Goal: Information Seeking & Learning: Check status

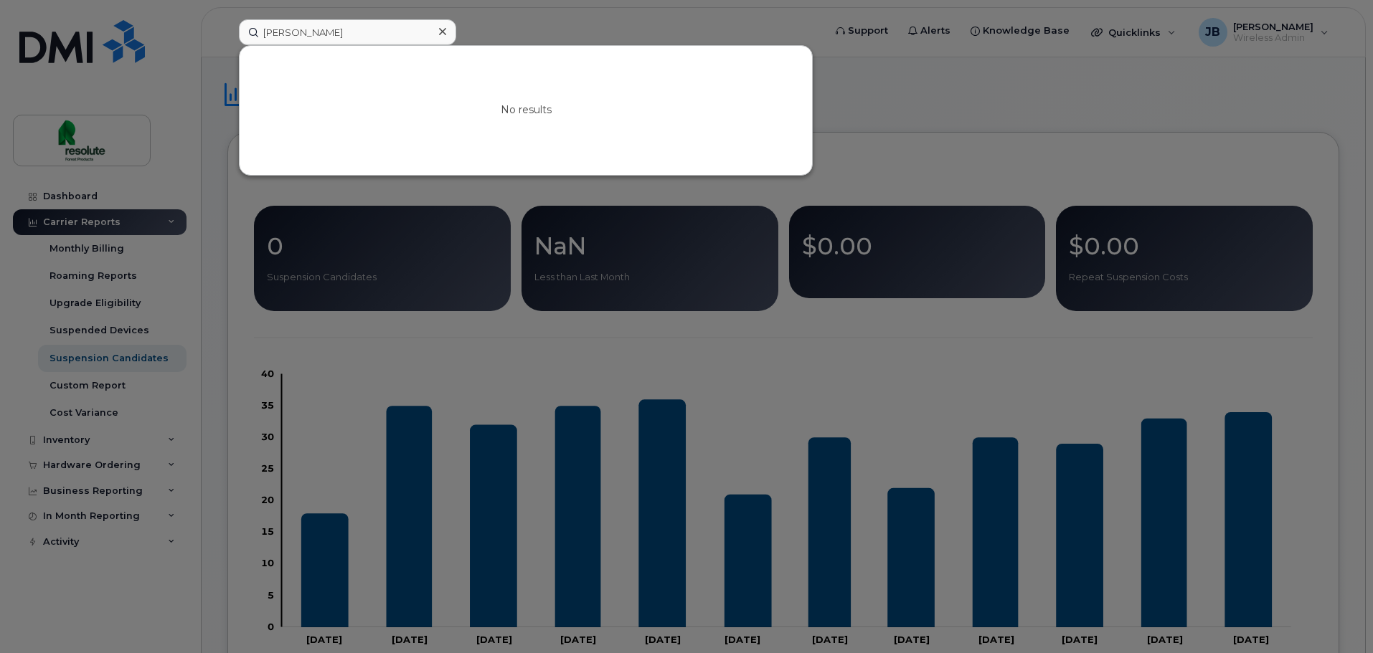
click at [436, 36] on div at bounding box center [442, 32] width 21 height 21
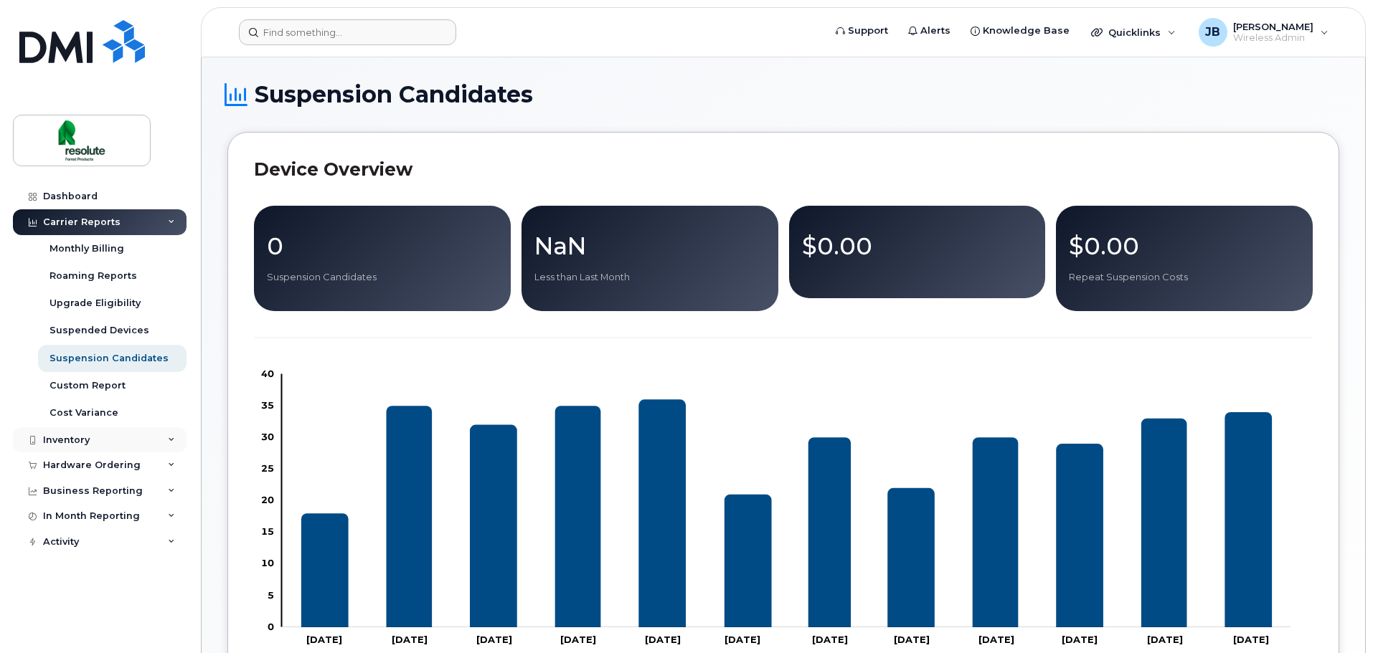
click at [108, 445] on div "Inventory" at bounding box center [100, 440] width 174 height 26
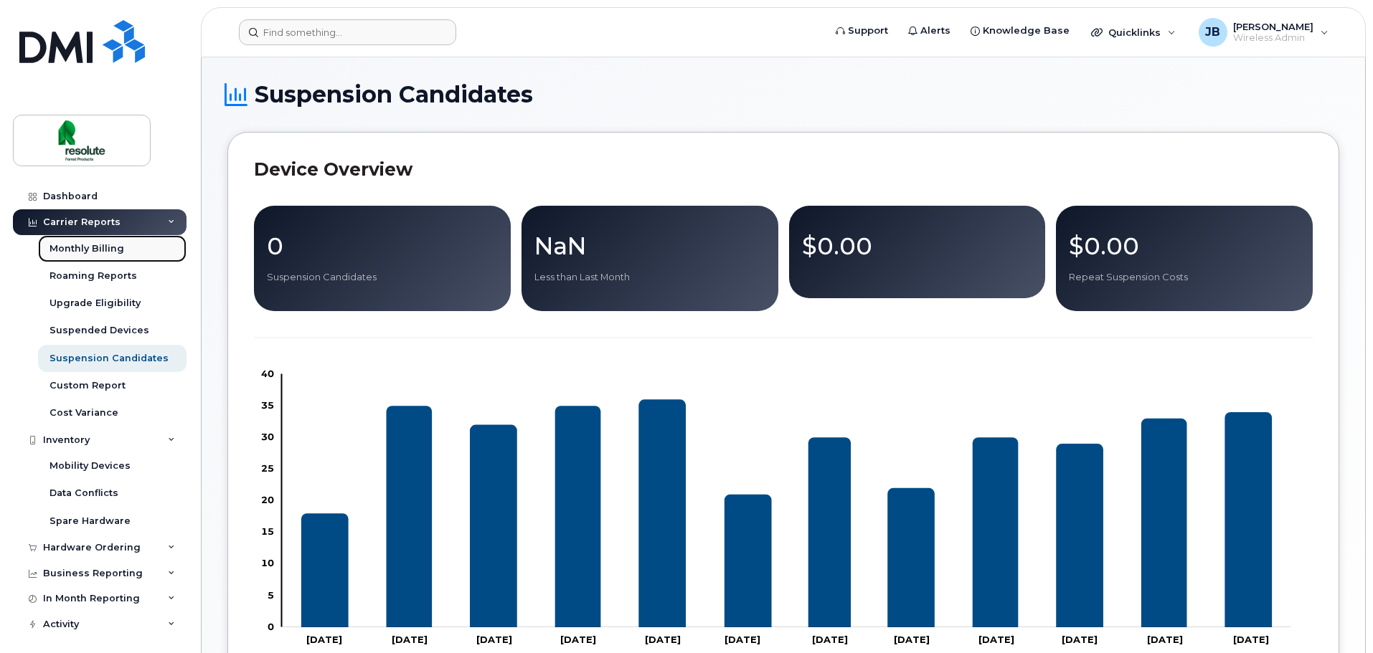
click at [110, 250] on div "Monthly Billing" at bounding box center [86, 248] width 75 height 13
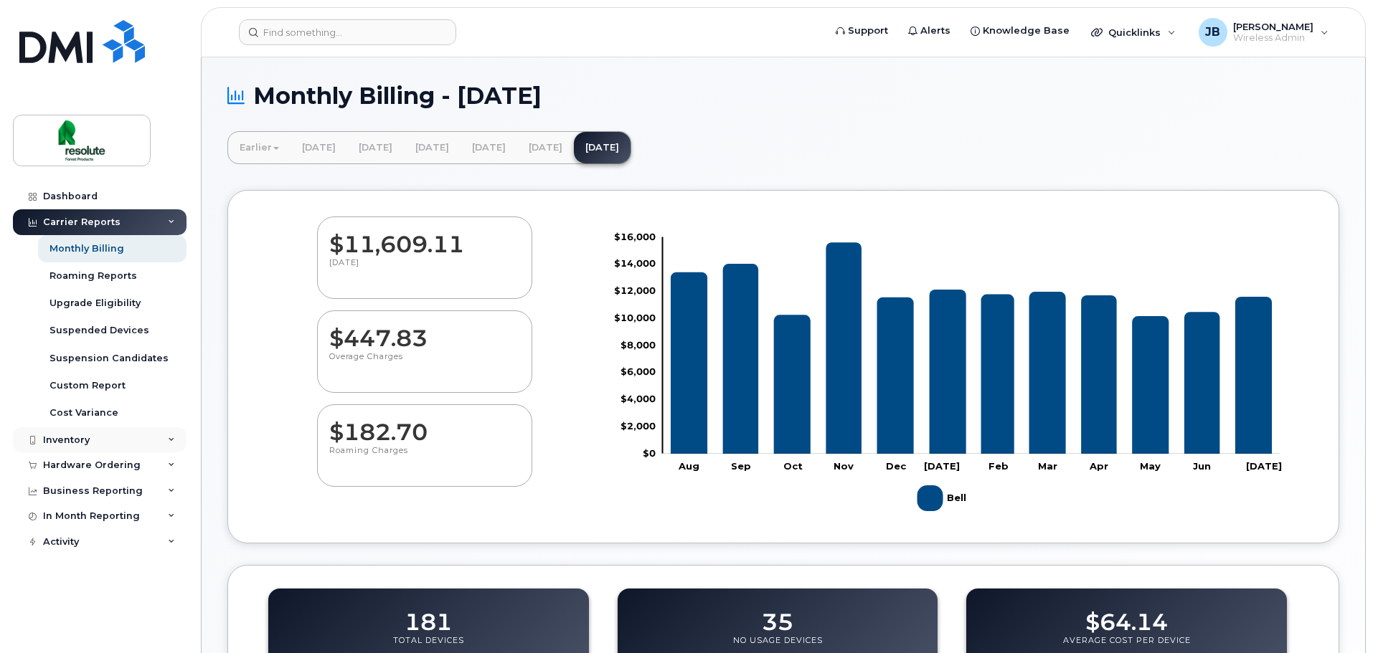
click at [74, 442] on div "Inventory" at bounding box center [66, 440] width 47 height 11
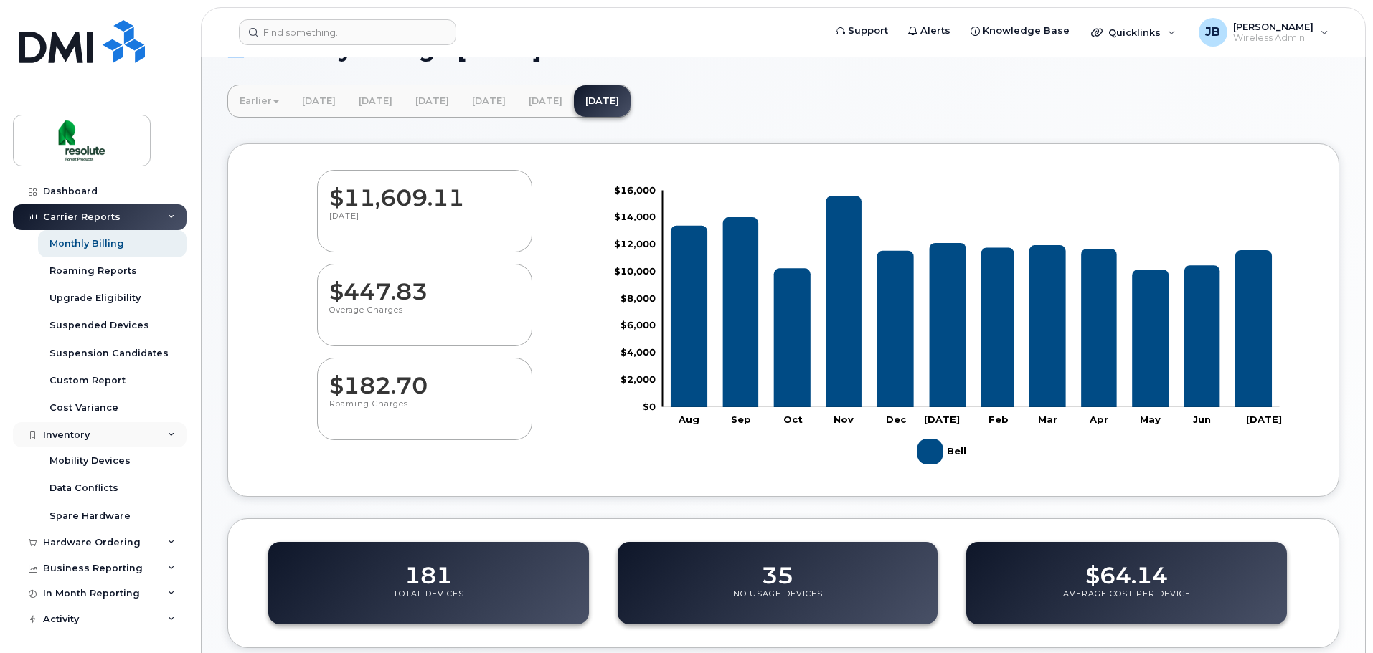
scroll to position [72, 0]
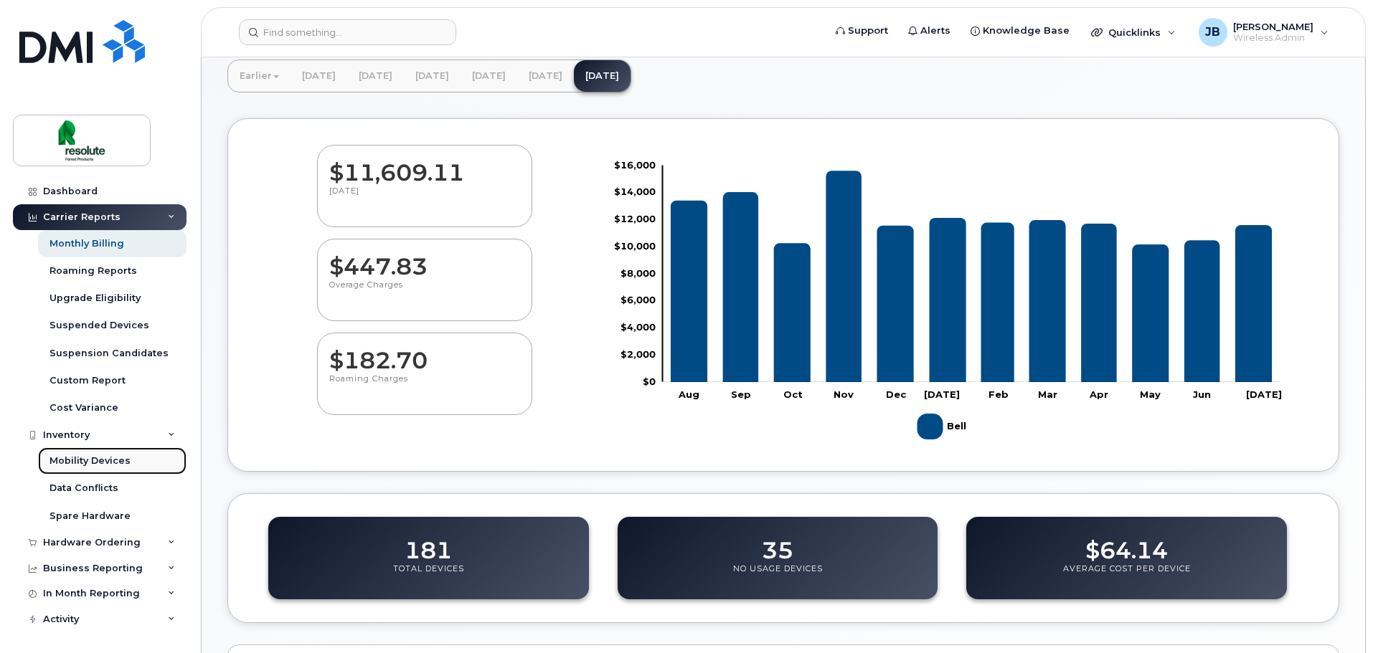
click at [114, 458] on div "Mobility Devices" at bounding box center [89, 461] width 81 height 13
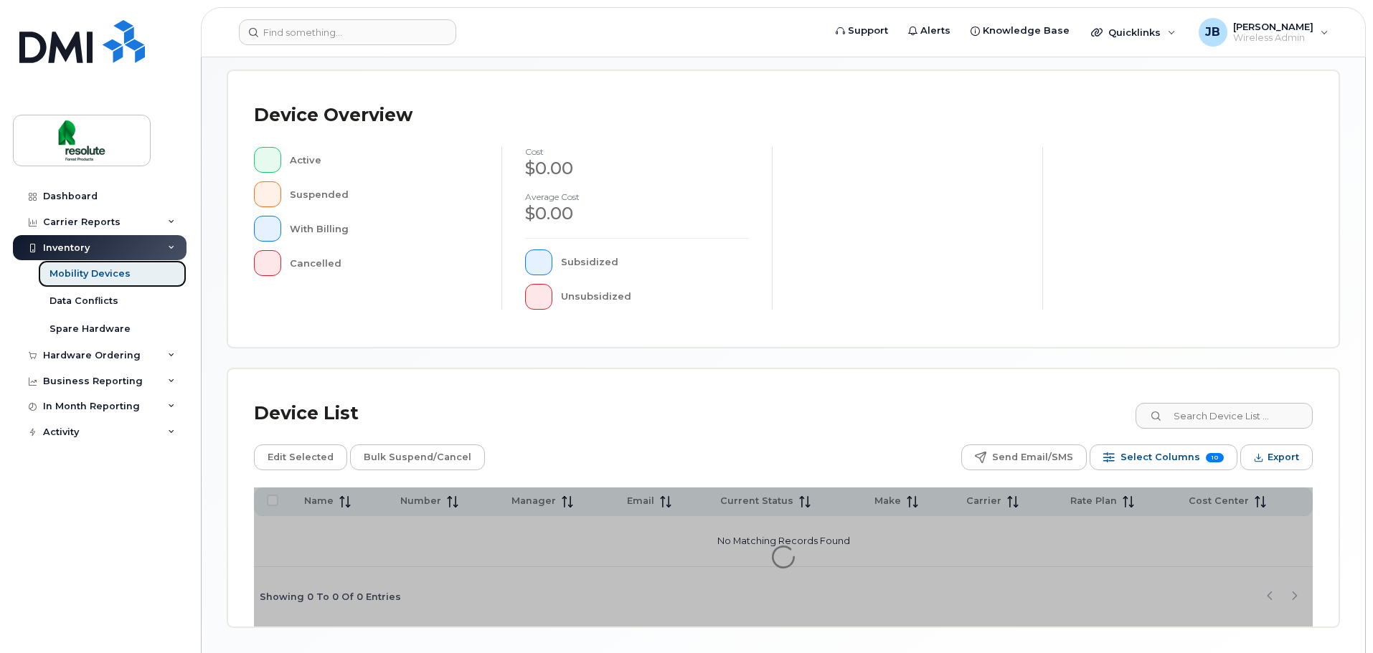
scroll to position [333, 0]
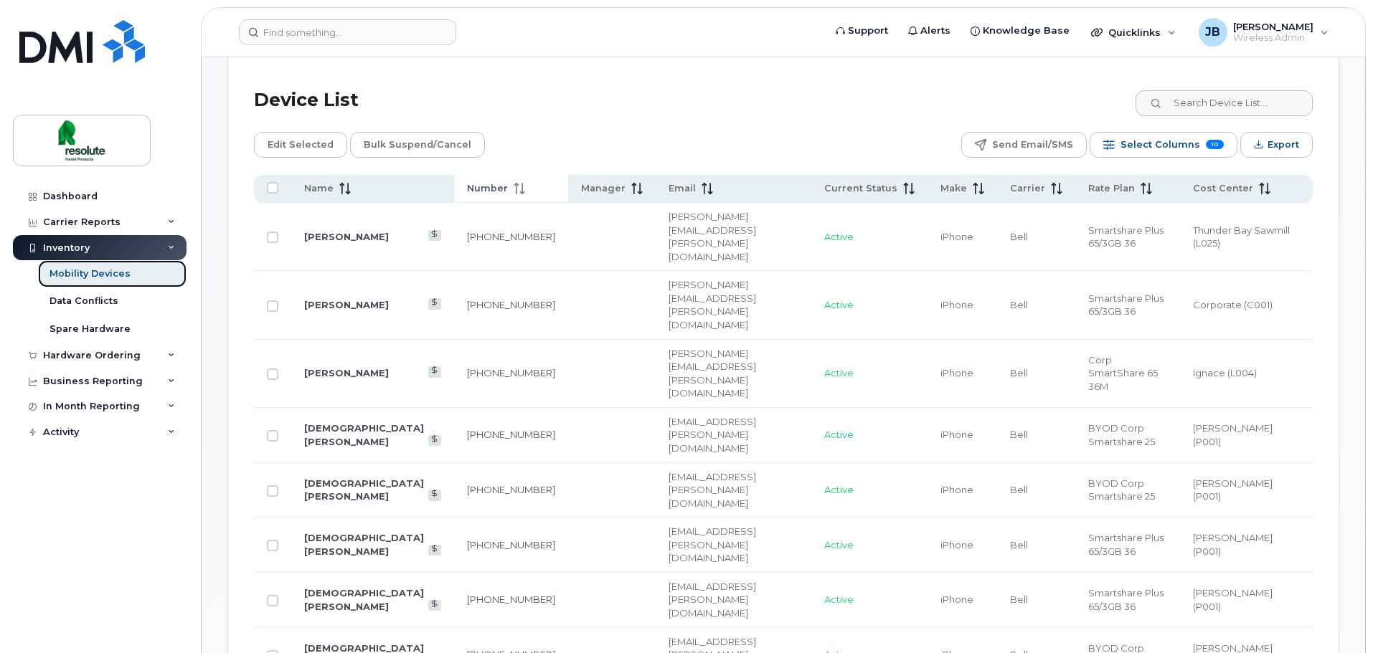
scroll to position [548, 0]
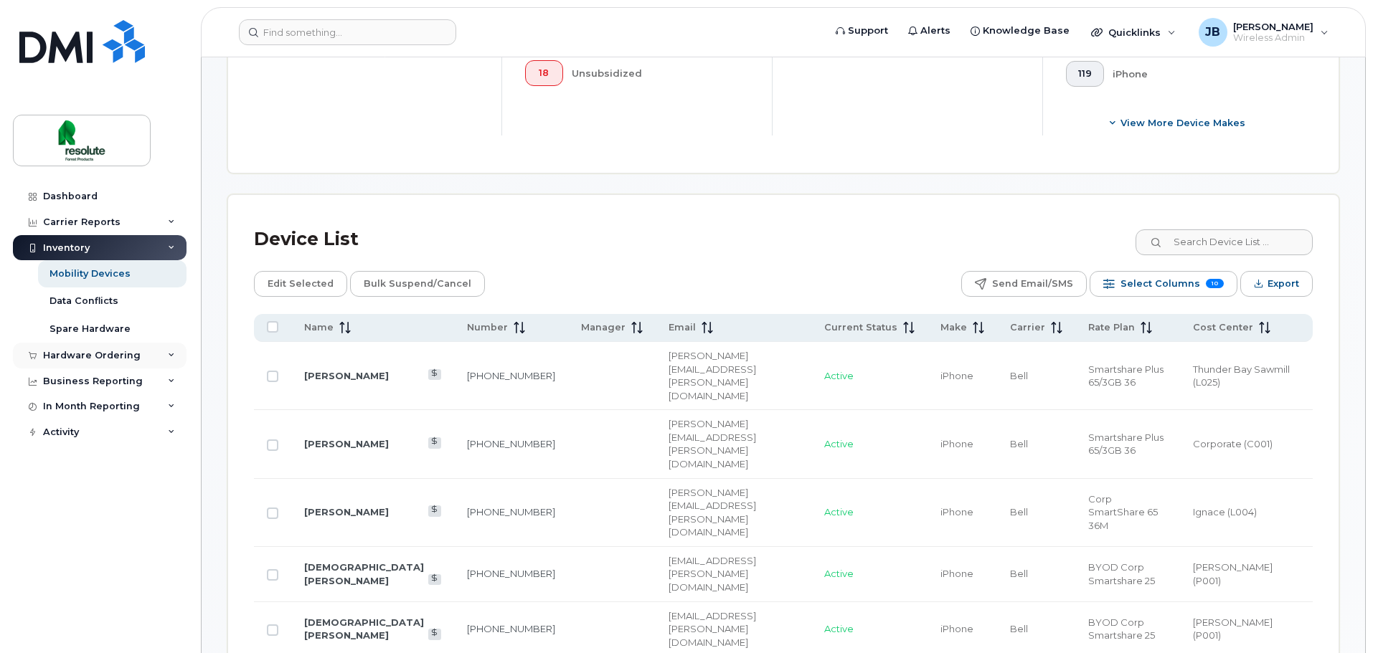
click at [92, 356] on div "Hardware Ordering" at bounding box center [92, 355] width 98 height 11
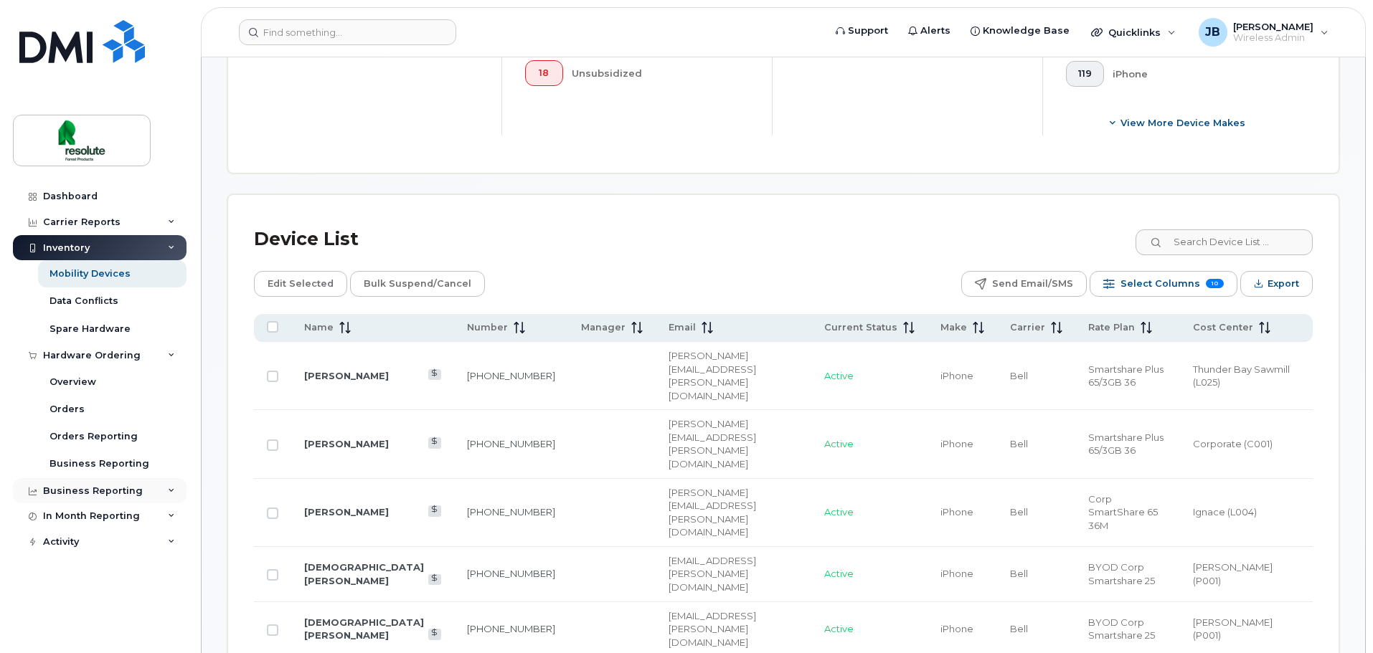
click at [121, 486] on div "Business Reporting" at bounding box center [93, 490] width 100 height 11
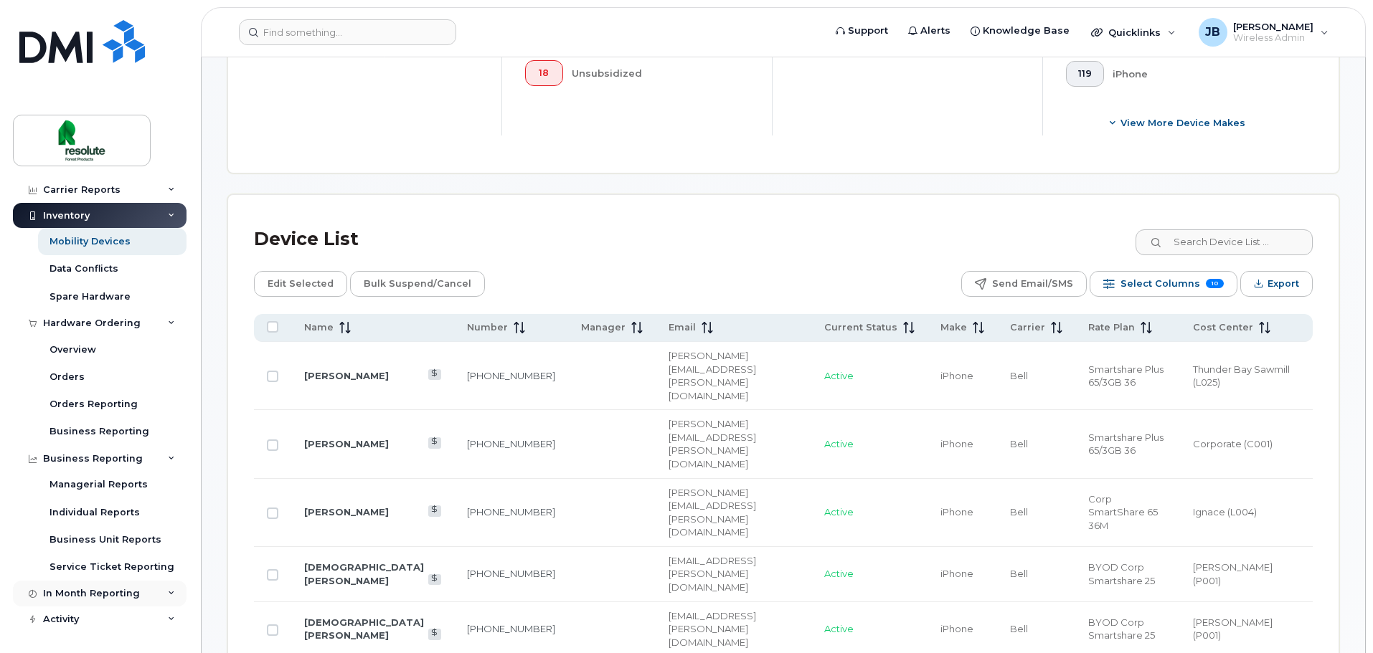
drag, startPoint x: 143, startPoint y: 482, endPoint x: 158, endPoint y: 584, distance: 103.6
click at [160, 588] on div "In Month Reporting" at bounding box center [100, 594] width 174 height 26
click at [95, 624] on div "Data Usage" at bounding box center [77, 620] width 57 height 13
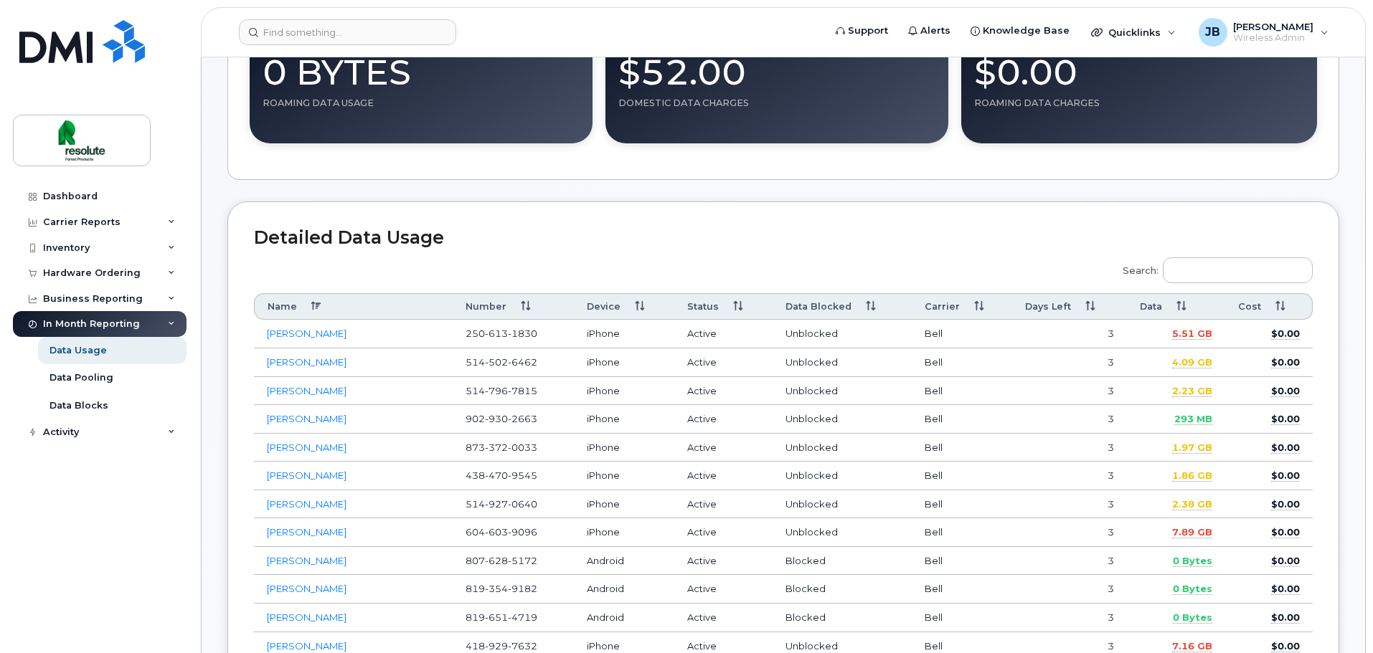
scroll to position [430, 0]
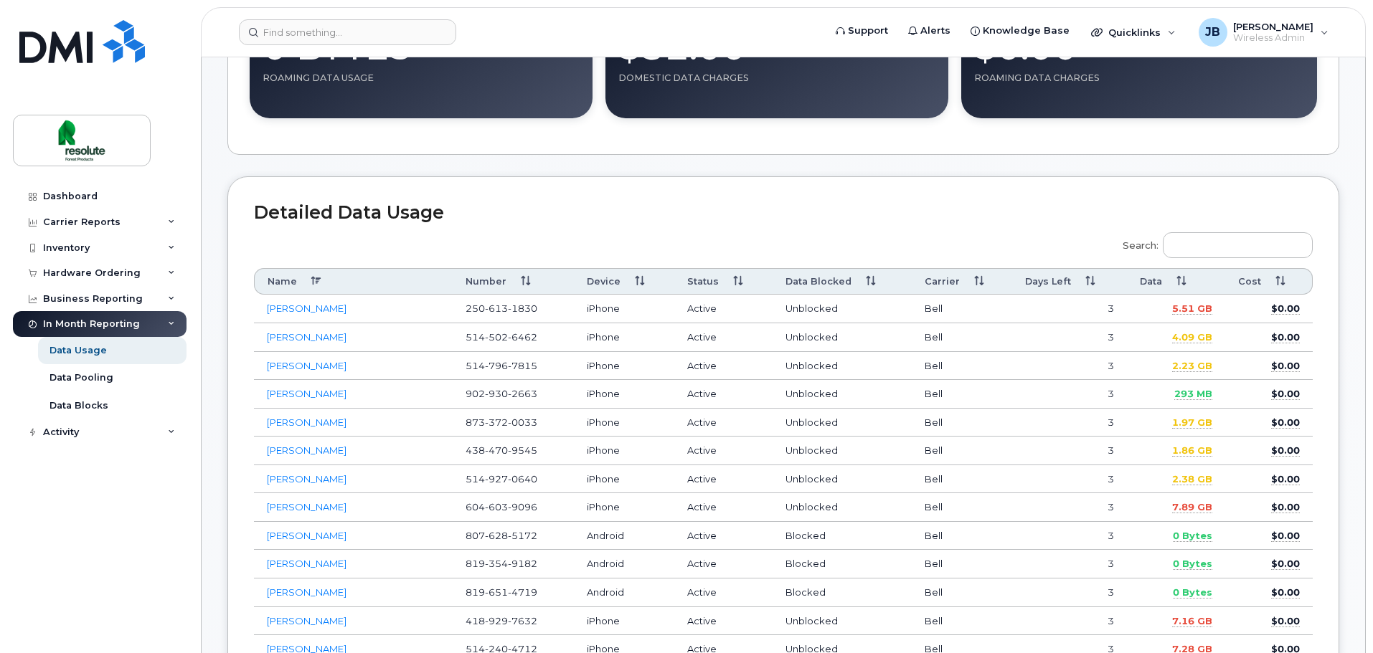
click at [1175, 278] on th "Data" at bounding box center [1176, 281] width 98 height 27
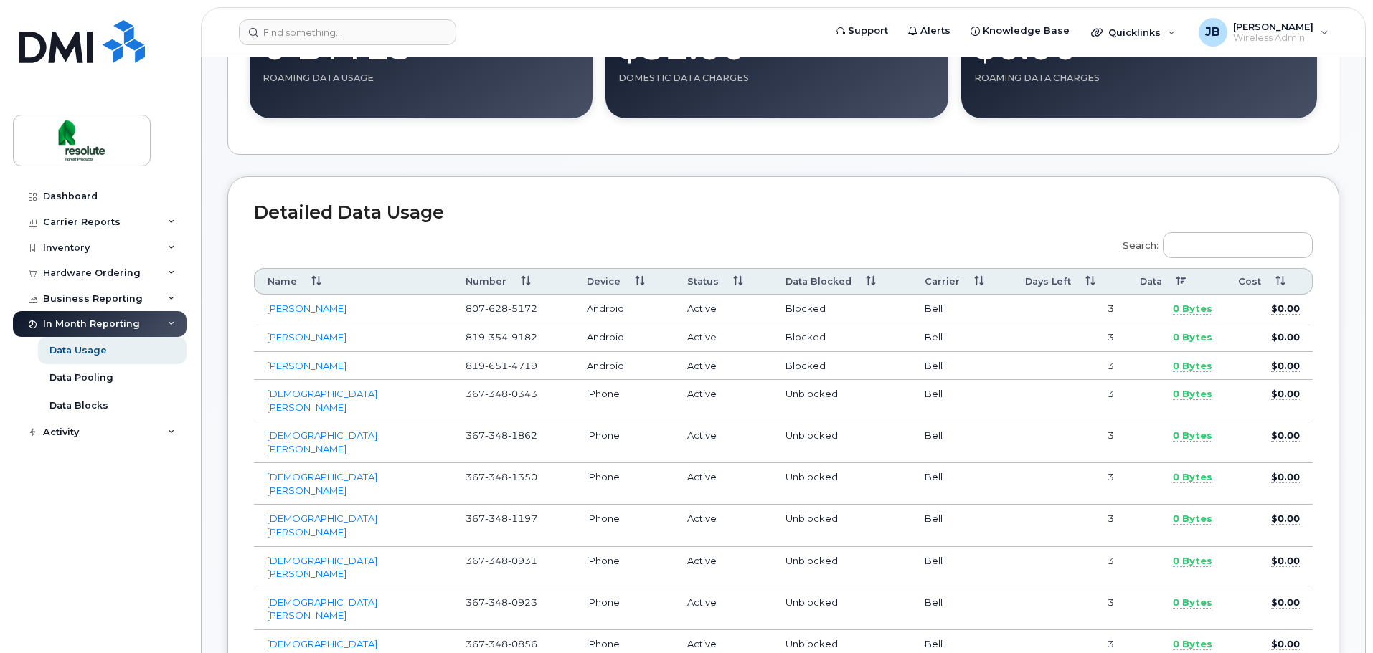
click at [1181, 283] on th "Data" at bounding box center [1176, 281] width 98 height 27
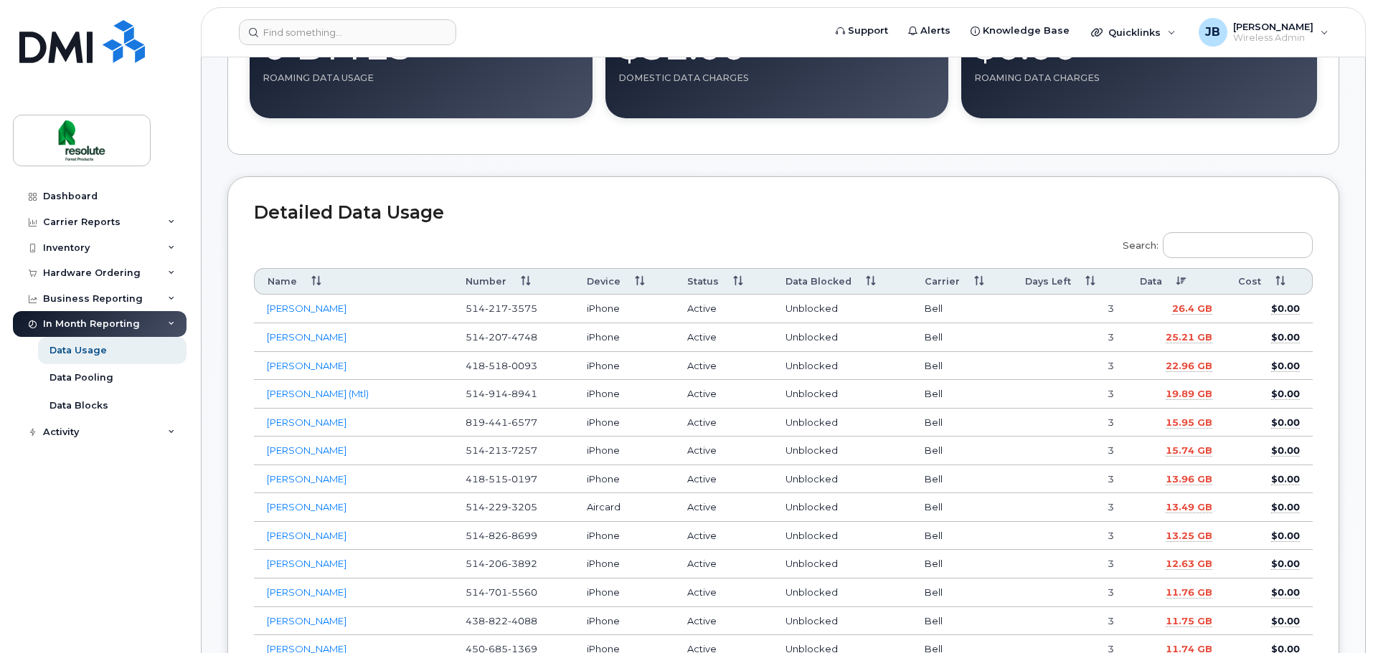
click at [845, 205] on h2 "Detailed Data Usage" at bounding box center [783, 213] width 1058 height 20
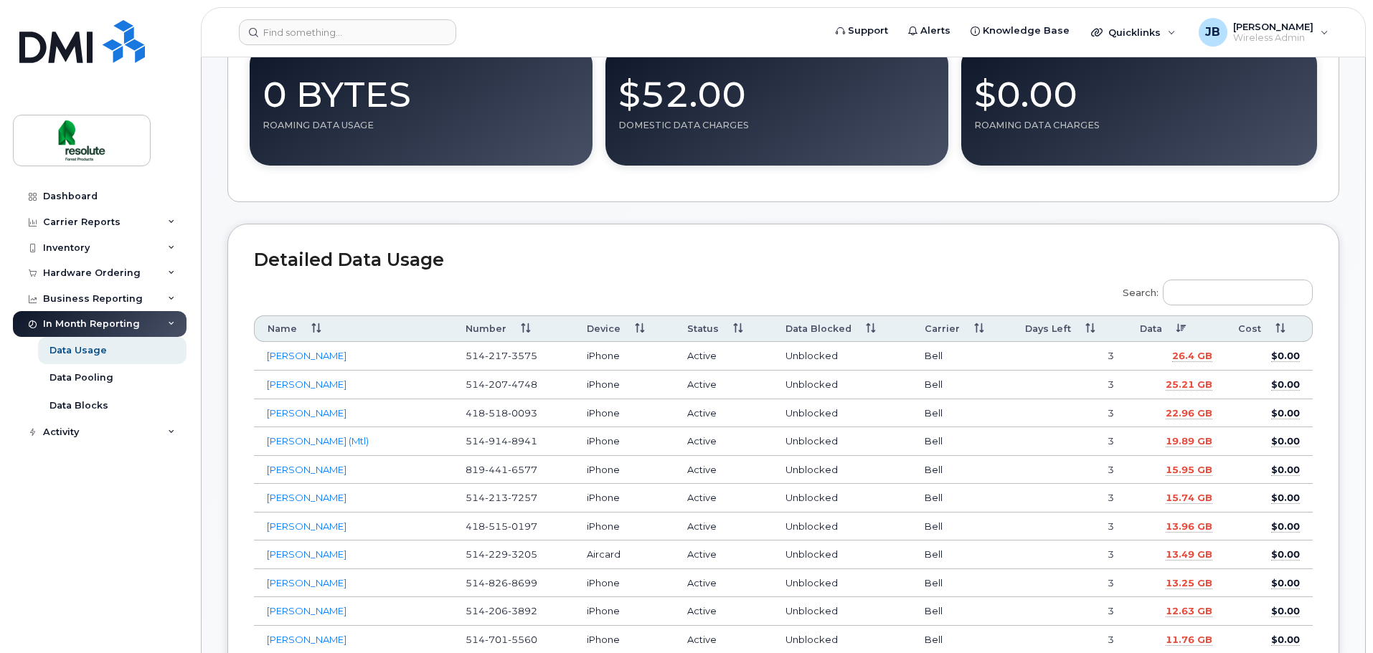
drag, startPoint x: 845, startPoint y: 205, endPoint x: 891, endPoint y: 207, distance: 45.9
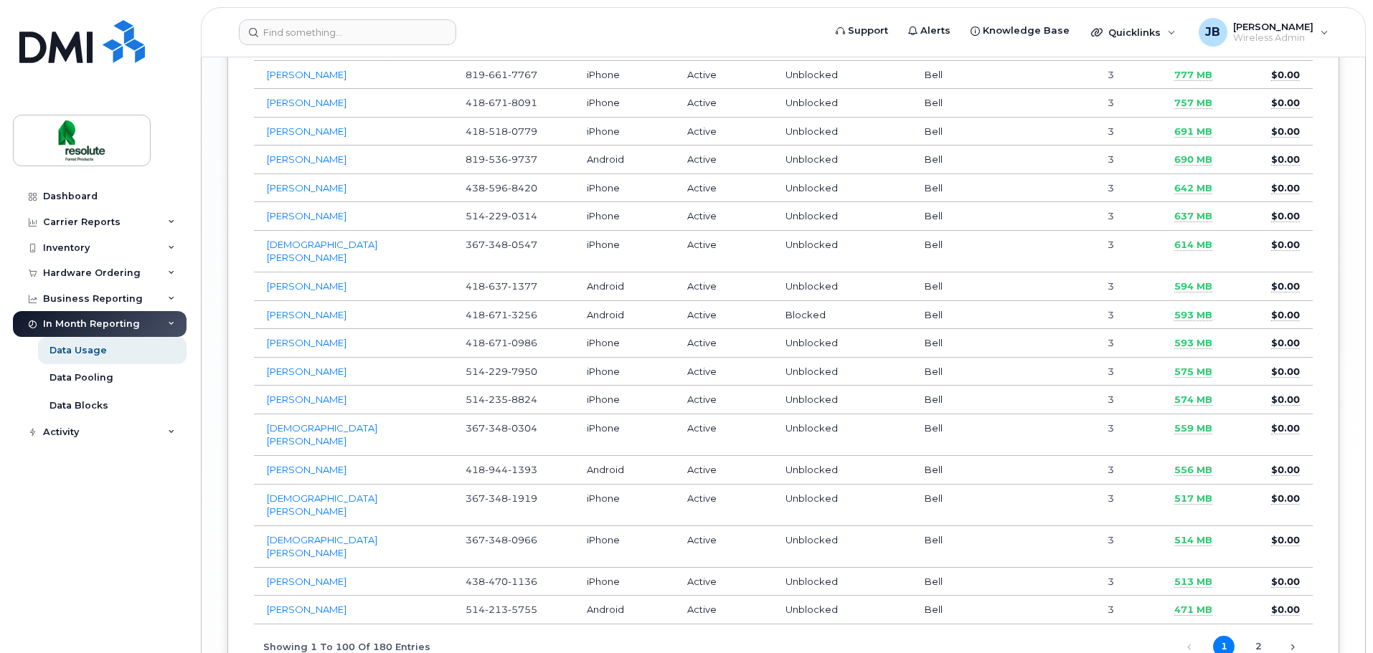
scroll to position [3073, 0]
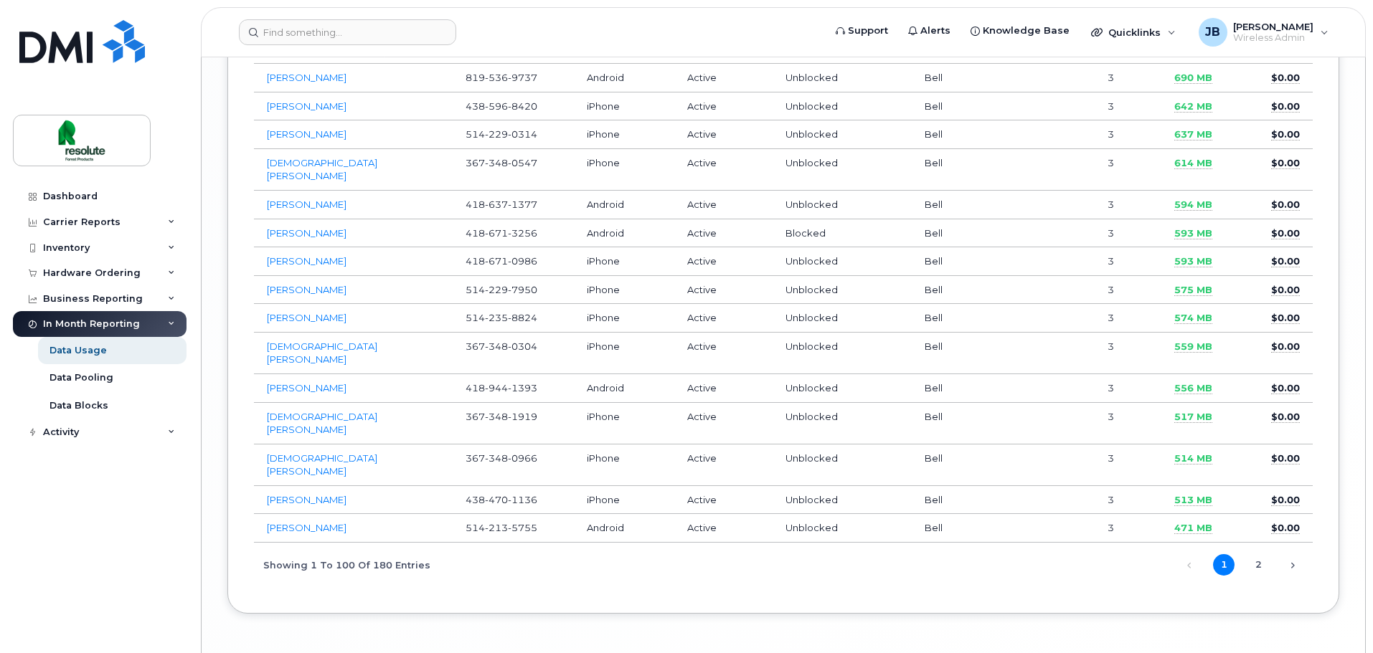
drag, startPoint x: 399, startPoint y: 445, endPoint x: 181, endPoint y: 668, distance: 312.4
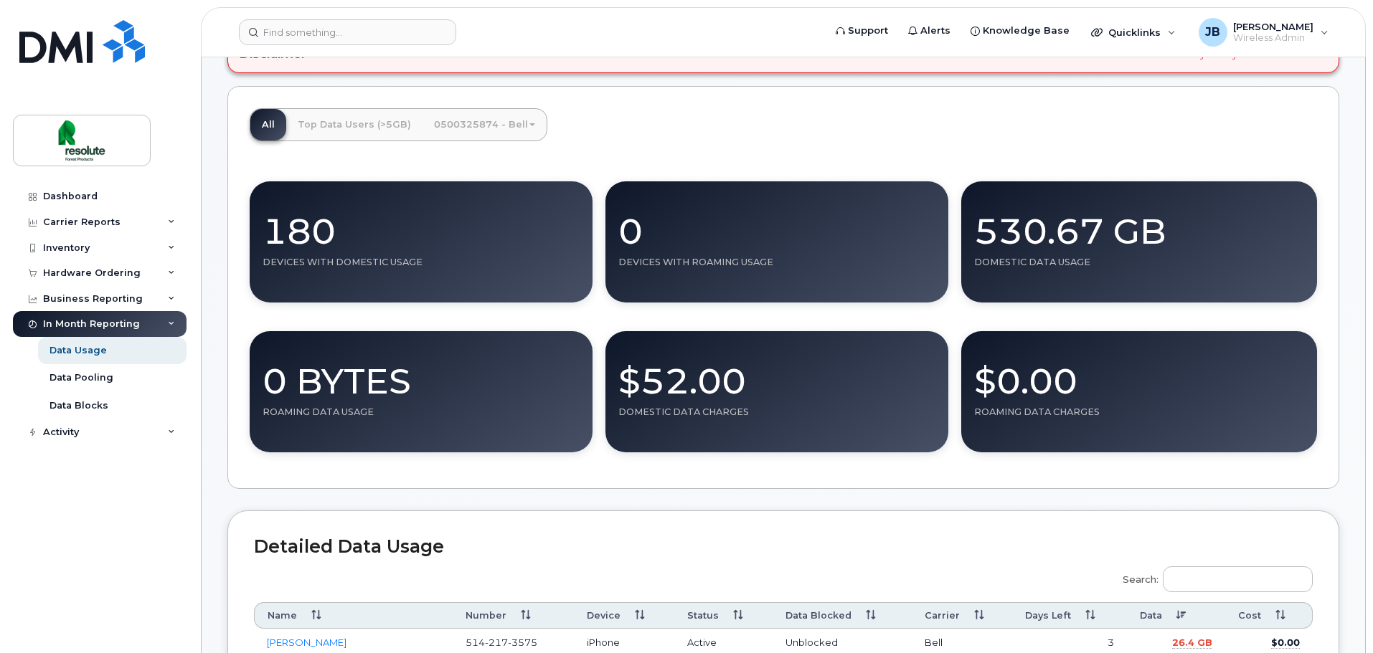
scroll to position [0, 0]
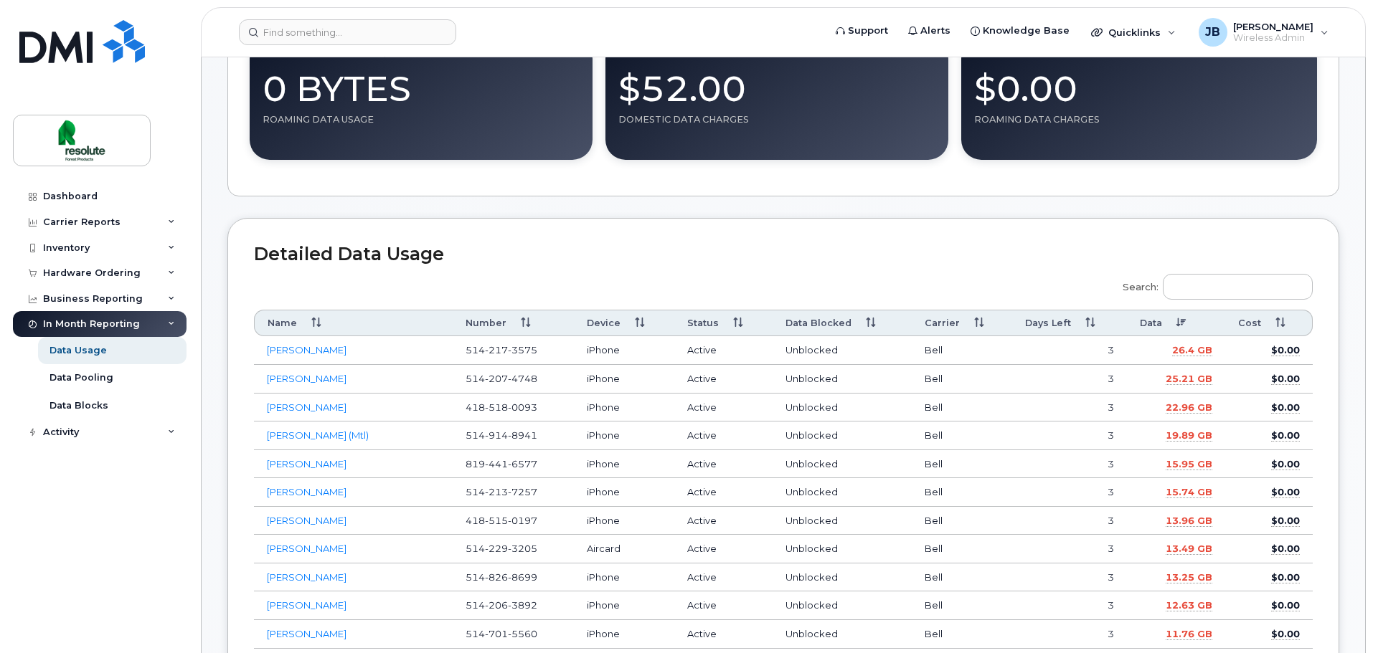
scroll to position [430, 0]
